Goal: Information Seeking & Learning: Find contact information

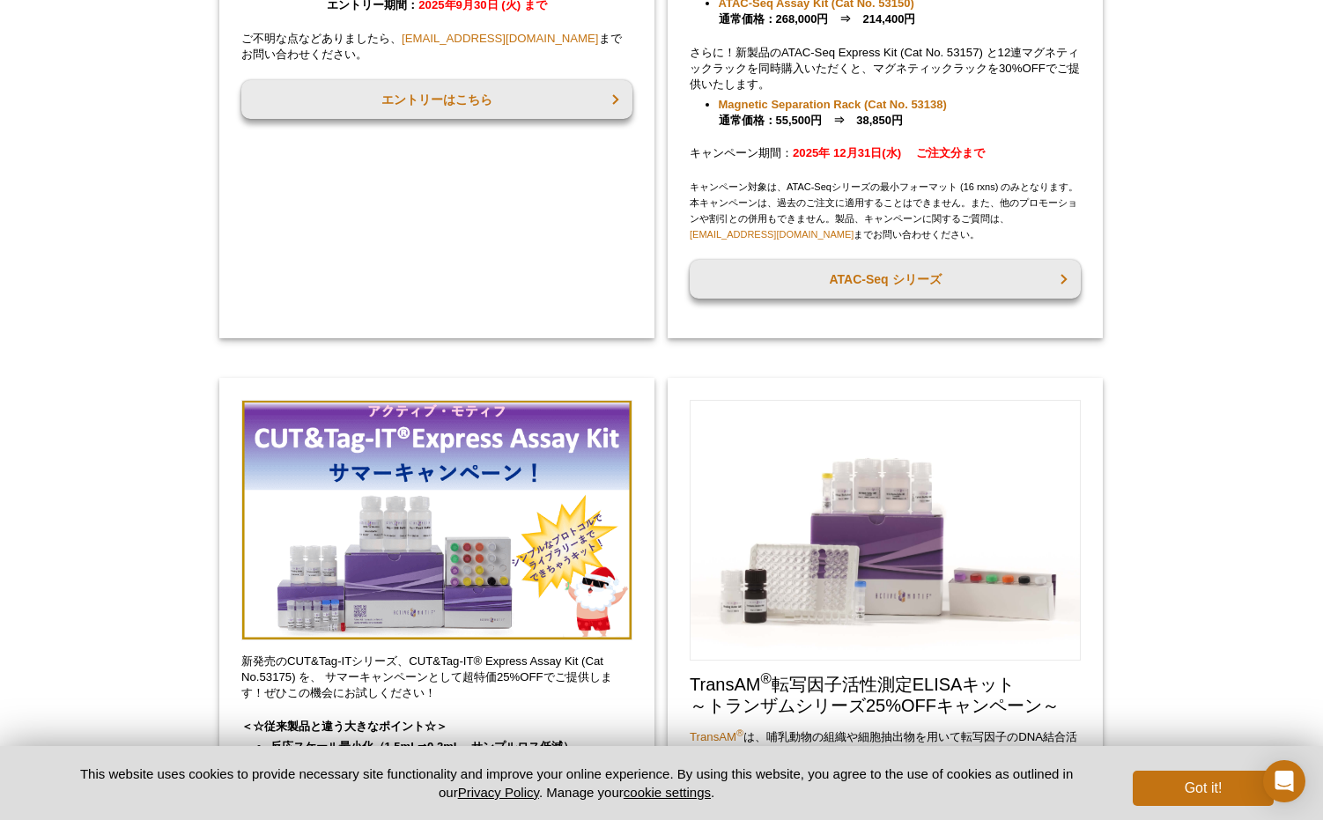
scroll to position [384, 0]
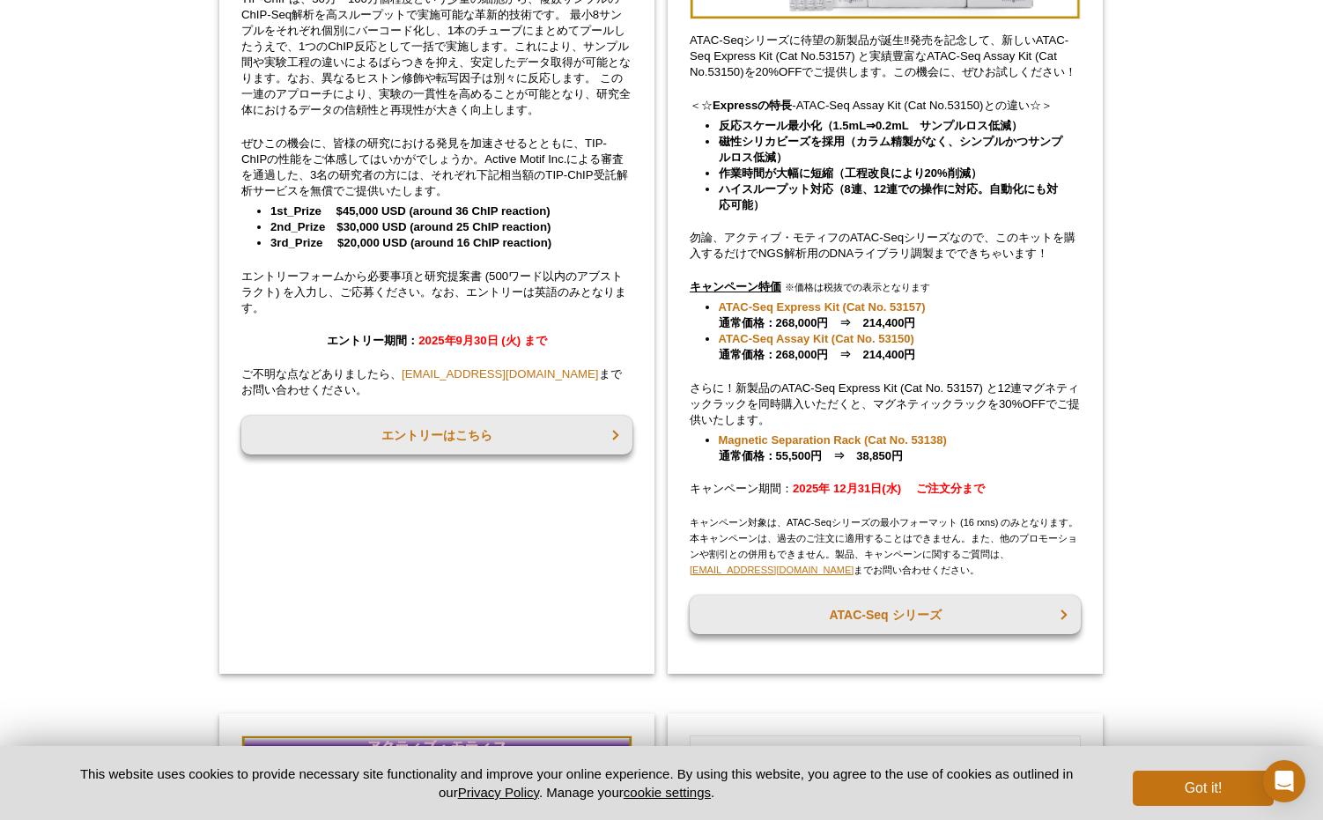
click at [771, 573] on link "[EMAIL_ADDRESS][DOMAIN_NAME]" at bounding box center [772, 569] width 164 height 11
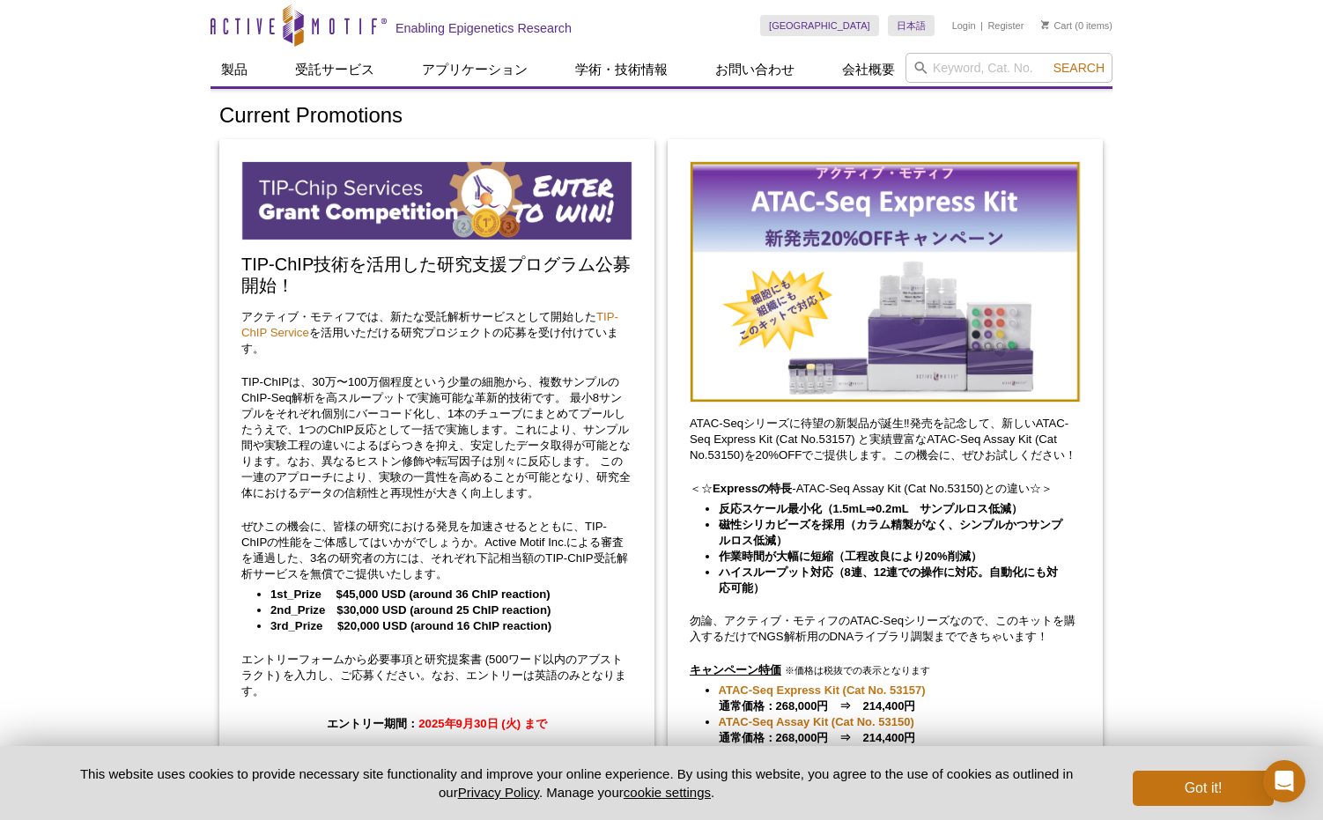
scroll to position [0, 0]
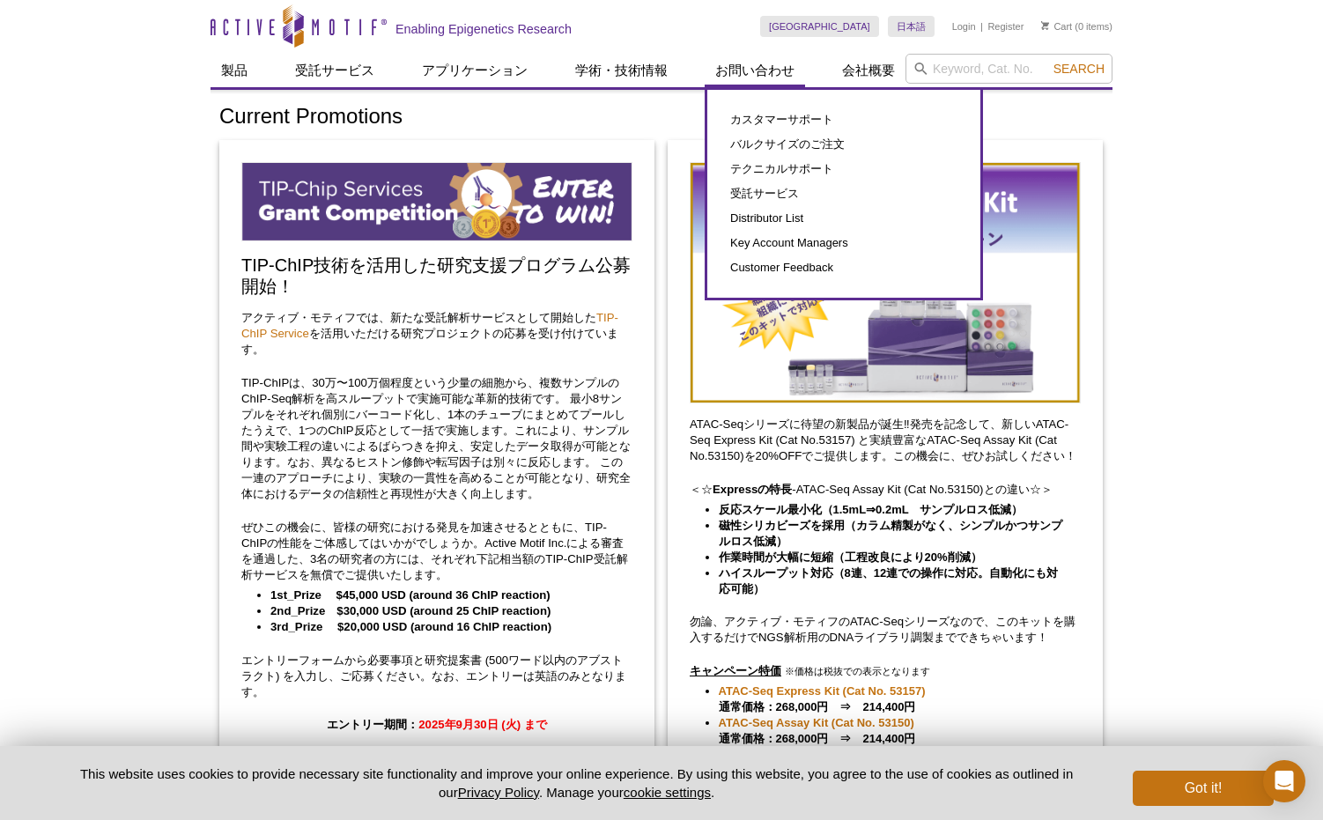
click at [748, 66] on link "お問い合わせ" at bounding box center [755, 70] width 100 height 33
click at [757, 116] on link "カスタマーサポート" at bounding box center [844, 119] width 238 height 25
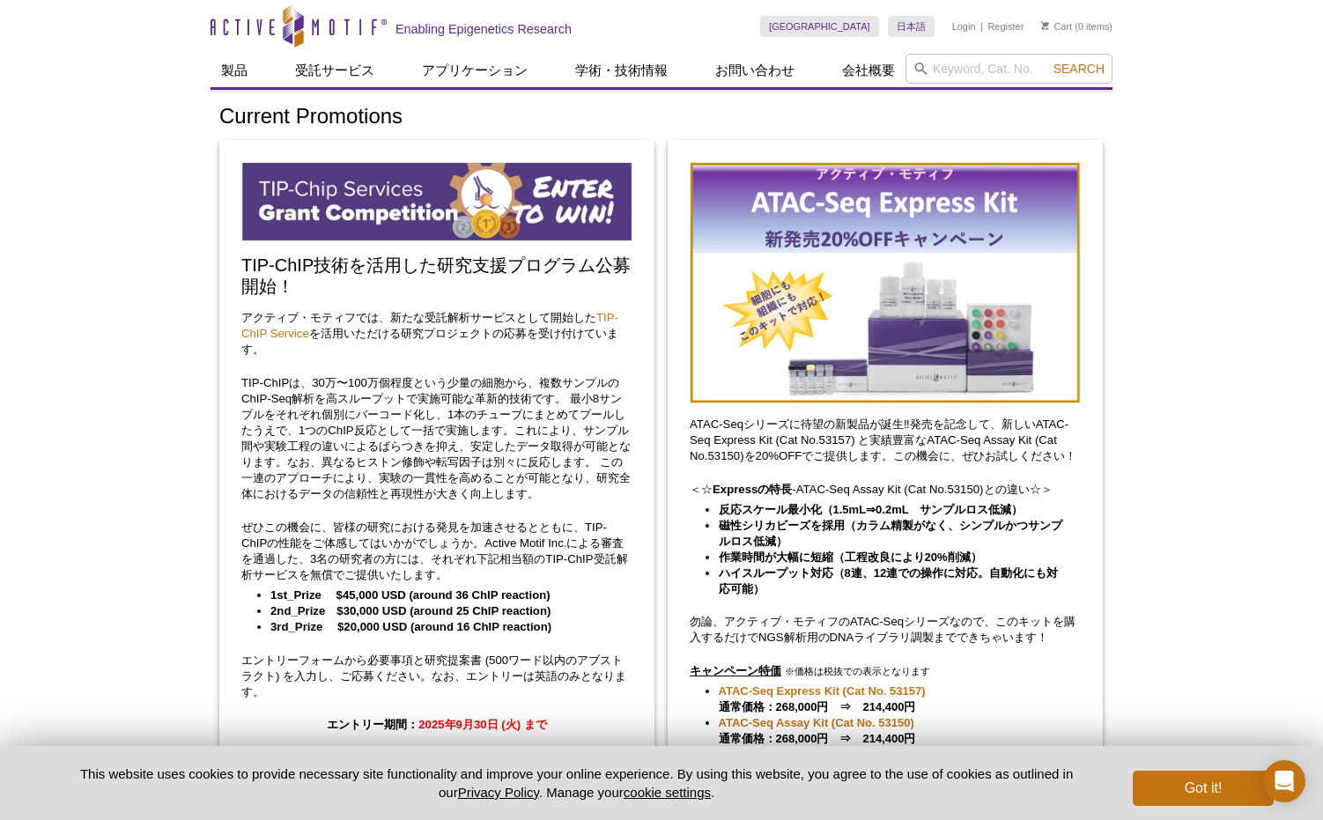
click at [760, 166] on img at bounding box center [885, 282] width 391 height 241
click at [750, 171] on img at bounding box center [885, 282] width 391 height 241
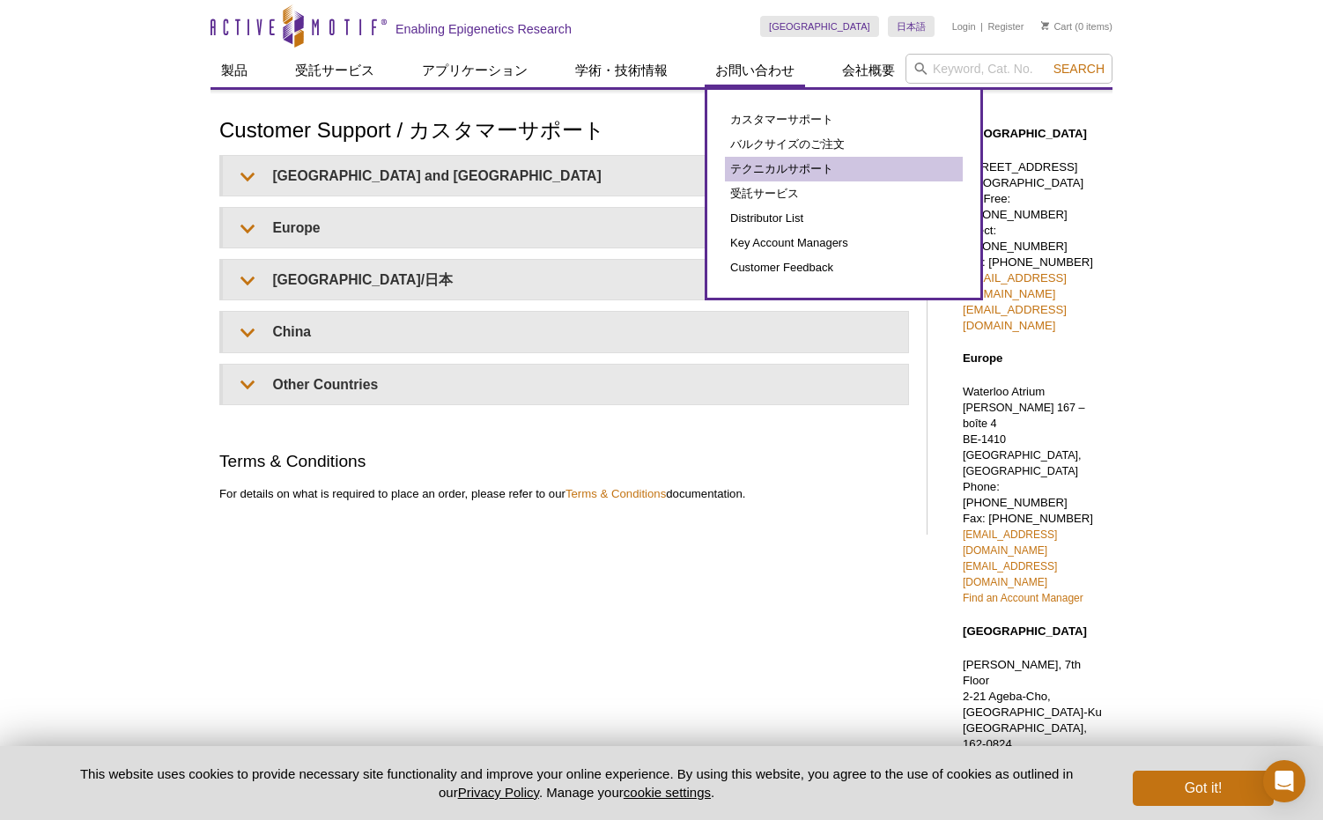
click at [764, 174] on link "テクニカルサポート" at bounding box center [844, 169] width 238 height 25
